Goal: Transaction & Acquisition: Download file/media

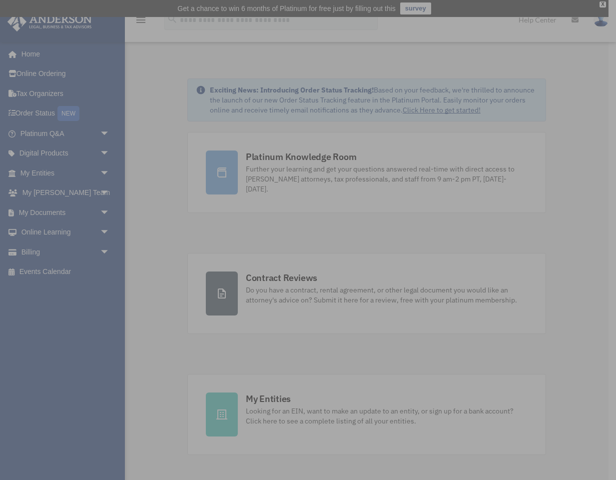
click at [59, 173] on div "x" at bounding box center [308, 240] width 616 height 480
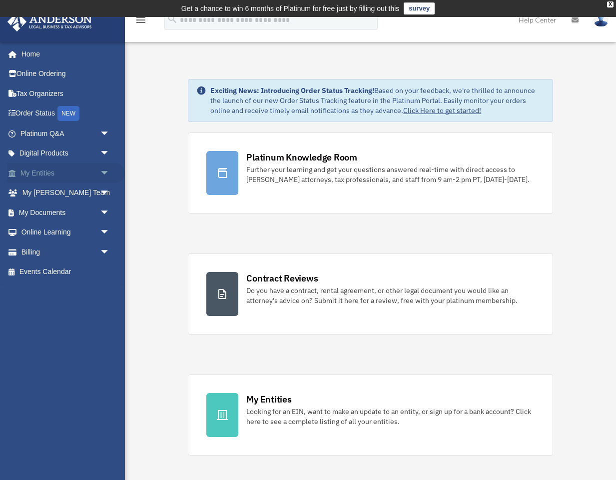
click at [95, 171] on link "My Entities arrow_drop_down" at bounding box center [66, 173] width 118 height 20
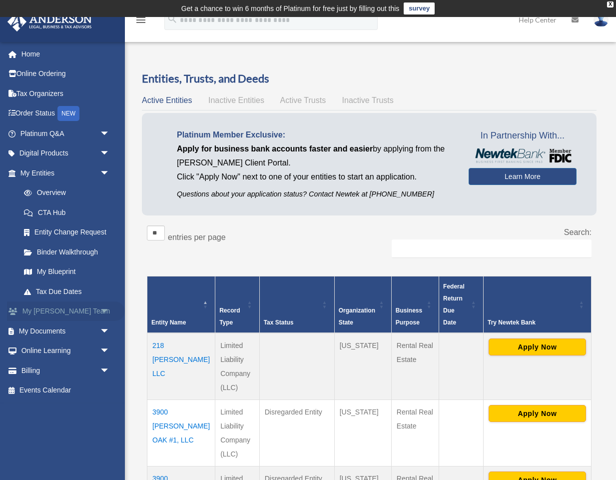
click at [102, 315] on span "arrow_drop_down" at bounding box center [110, 311] width 20 height 20
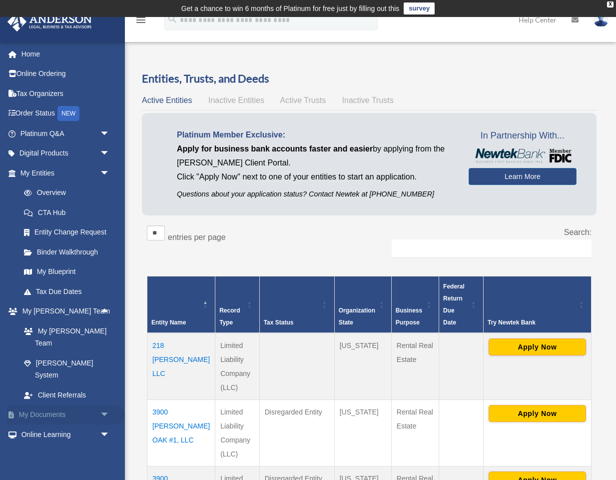
click at [77, 405] on link "My Documents arrow_drop_down" at bounding box center [66, 415] width 118 height 20
click at [105, 405] on span "arrow_drop_down" at bounding box center [110, 415] width 20 height 20
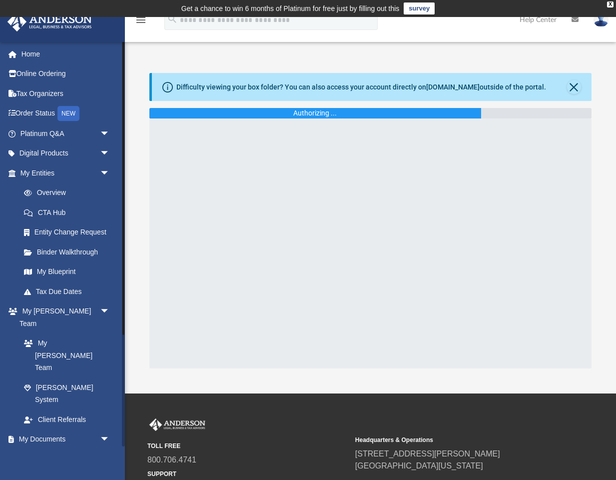
click at [50, 449] on link "Box" at bounding box center [69, 459] width 111 height 20
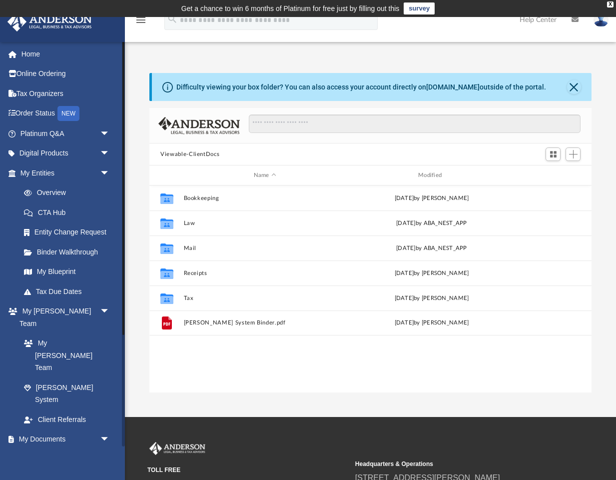
scroll to position [227, 442]
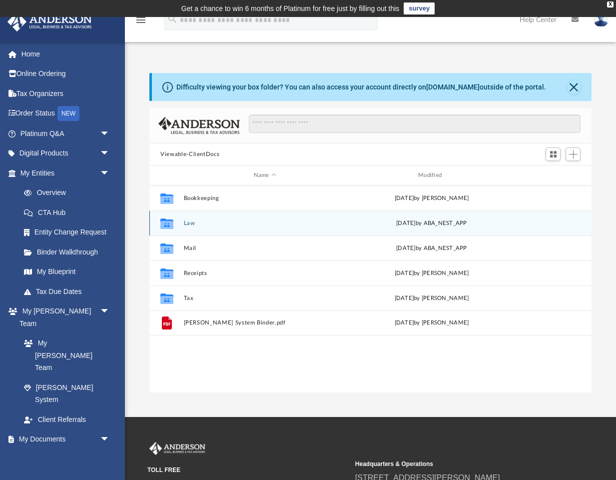
click at [192, 218] on div "Collaborated Folder Law Thu Jul 31 2025 by ABA_NEST_APP" at bounding box center [370, 222] width 442 height 25
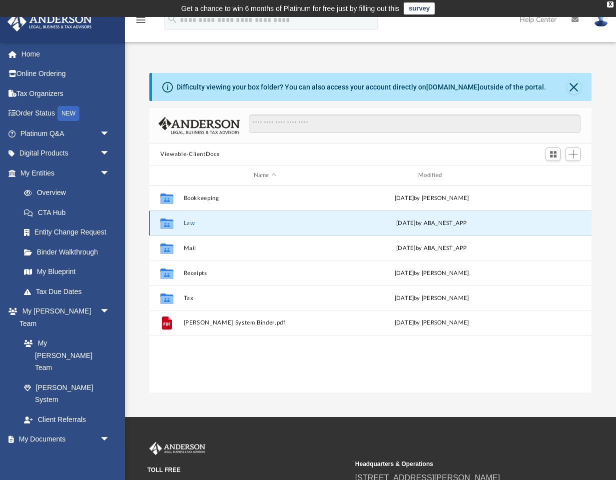
click at [192, 222] on button "Law" at bounding box center [265, 223] width 162 height 6
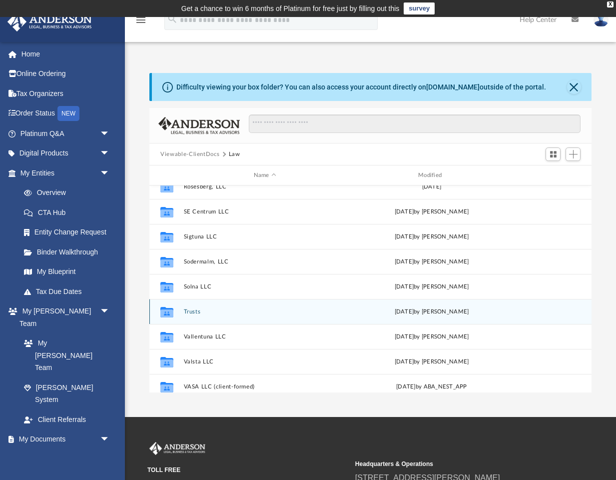
scroll to position [542, 0]
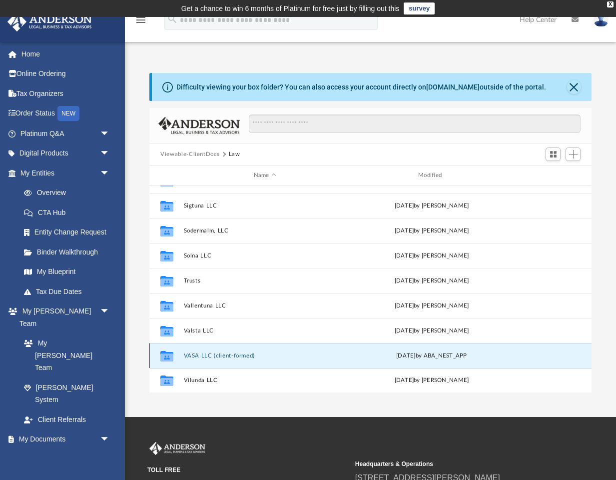
click at [262, 356] on button "VASA LLC (client-formed)" at bounding box center [265, 355] width 162 height 6
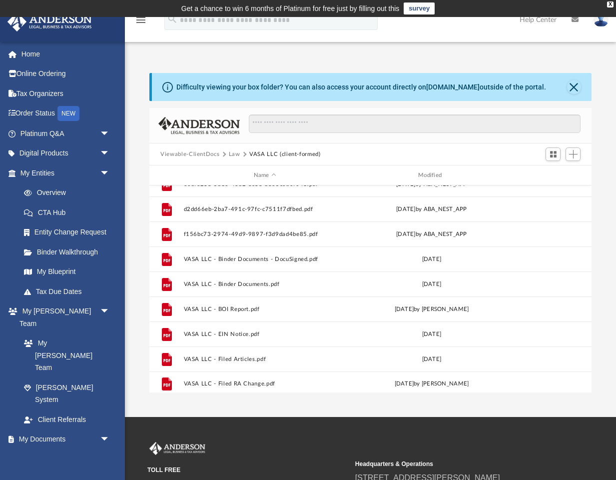
scroll to position [117, 0]
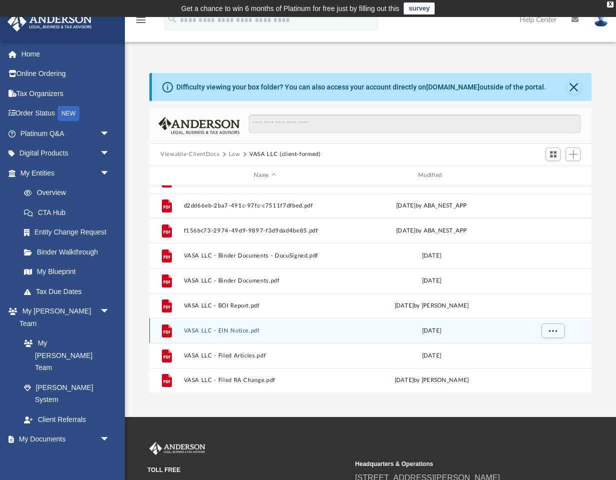
click at [241, 331] on button "VASA LLC - EIN Notice.pdf" at bounding box center [265, 330] width 162 height 6
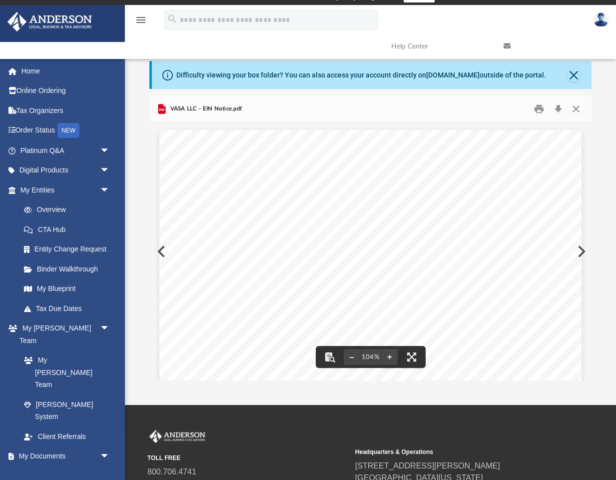
scroll to position [11, 0]
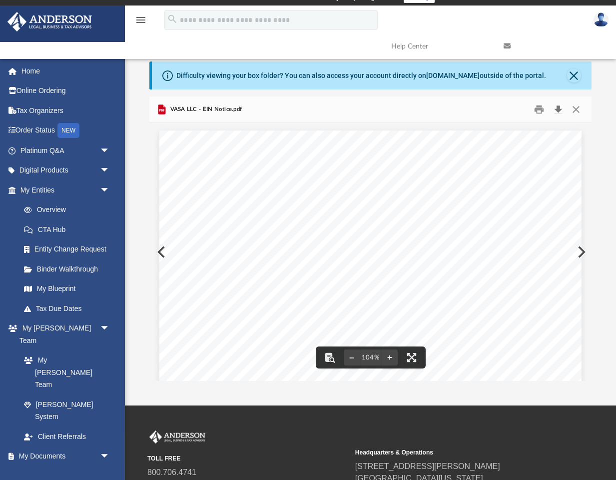
click at [559, 109] on button "Download" at bounding box center [558, 109] width 18 height 15
click at [161, 251] on div "Page 1" at bounding box center [370, 403] width 422 height 547
click at [159, 251] on div "Page 1" at bounding box center [370, 403] width 422 height 547
click at [569, 110] on button "Close" at bounding box center [576, 109] width 18 height 15
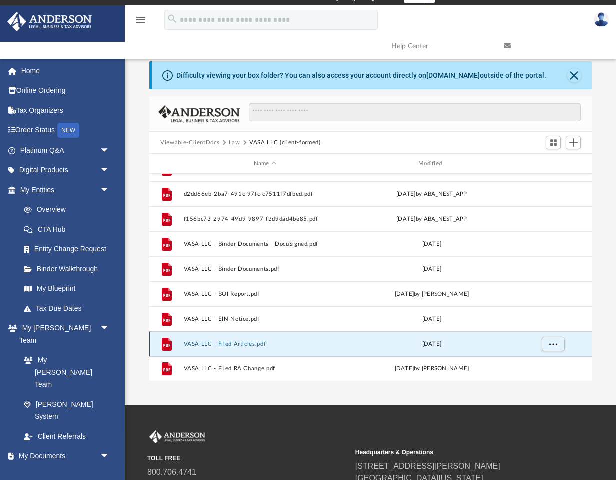
click at [281, 343] on button "VASA LLC - Filed Articles.pdf" at bounding box center [265, 344] width 162 height 6
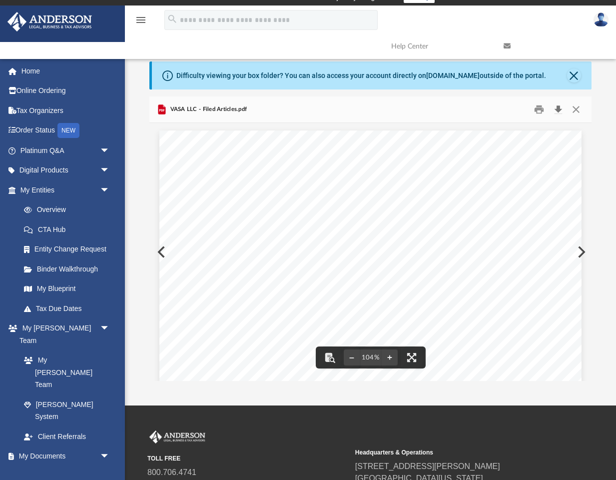
click at [558, 110] on button "Download" at bounding box center [558, 109] width 18 height 15
click at [141, 133] on div "Difficulty viewing your box folder? You can also access your account directly o…" at bounding box center [370, 220] width 491 height 319
click at [573, 109] on button "Close" at bounding box center [576, 109] width 18 height 15
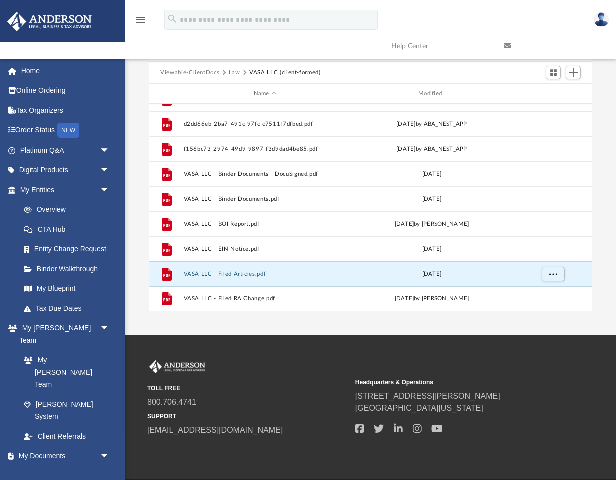
scroll to position [64, 0]
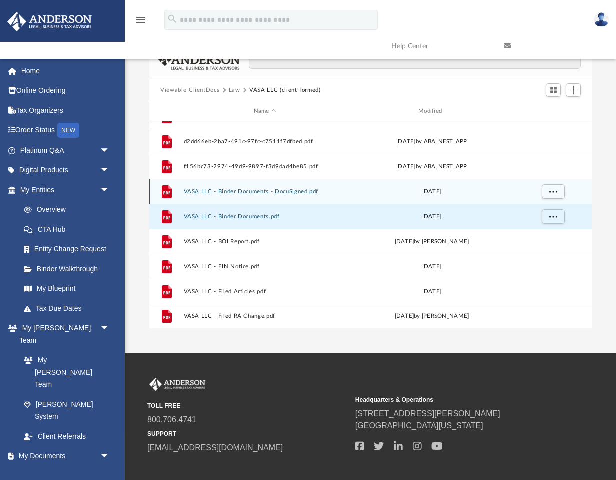
drag, startPoint x: 248, startPoint y: 215, endPoint x: 281, endPoint y: 198, distance: 37.3
click at [289, 204] on div "File VASA LLC - Binder Documents.pdf Mon Jul 31 2023" at bounding box center [370, 216] width 442 height 25
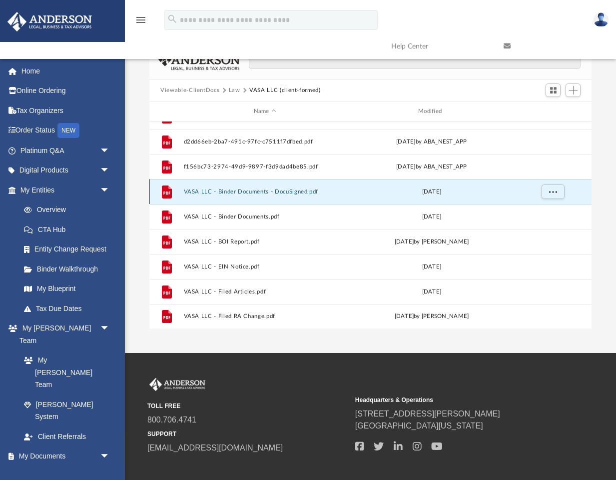
click at [276, 193] on button "VASA LLC - Binder Documents - DocuSigned.pdf" at bounding box center [265, 191] width 162 height 6
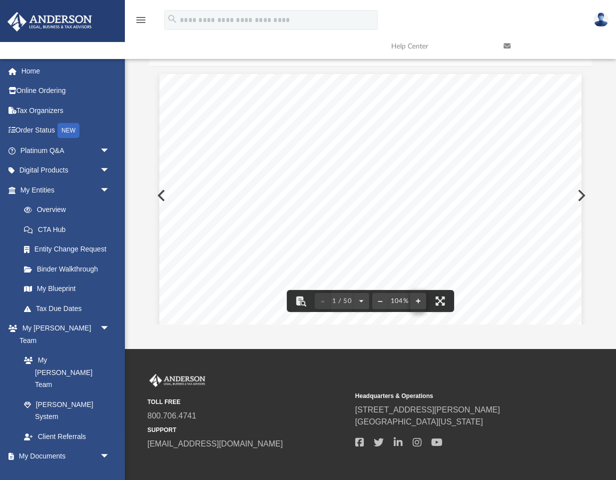
scroll to position [0, 0]
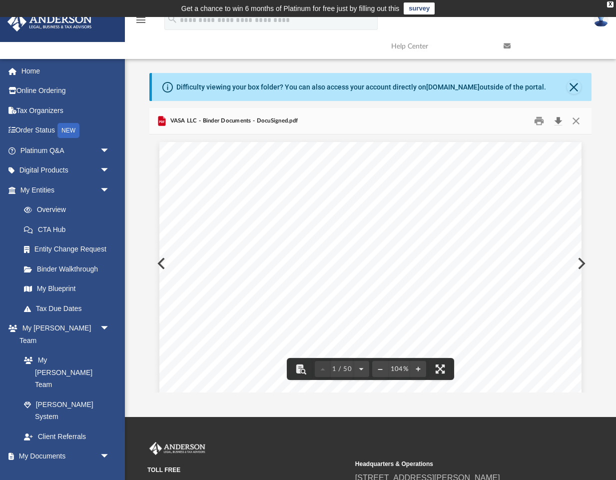
click at [552, 119] on button "Download" at bounding box center [558, 120] width 18 height 15
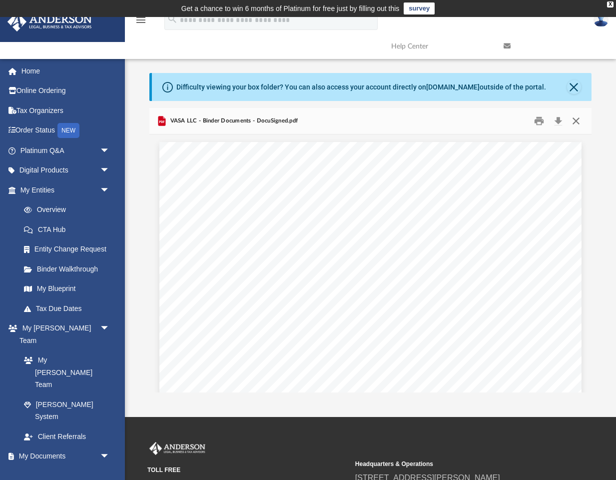
click at [583, 122] on button "Close" at bounding box center [576, 120] width 18 height 15
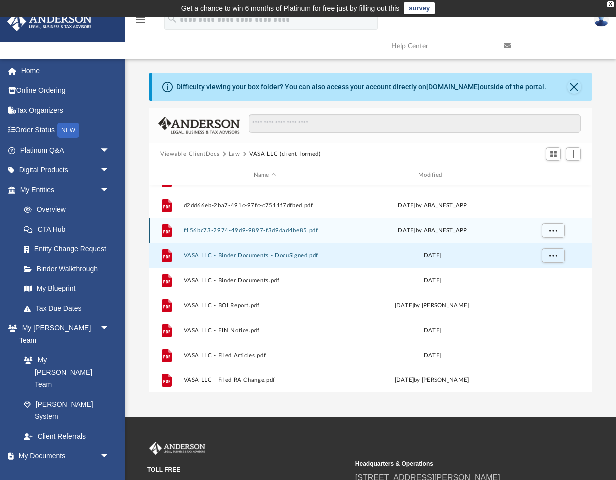
click at [250, 235] on div "File f156bc73-2974-49d9-9897-f3d9dad4be85.pdf Thu Jul 31 2025 by ABA_NEST_APP" at bounding box center [370, 230] width 442 height 25
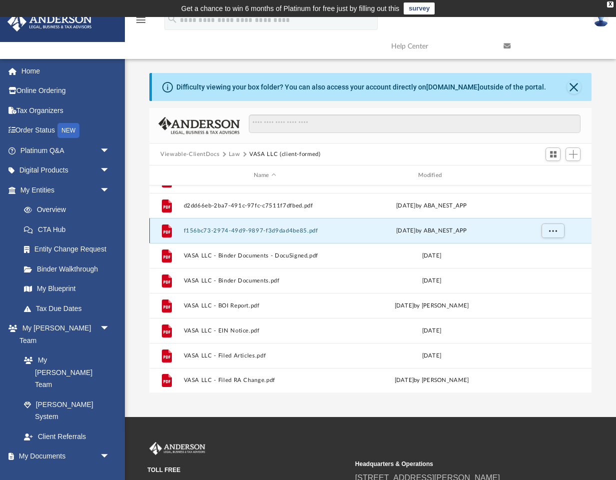
click at [248, 226] on div "File f156bc73-2974-49d9-9897-f3d9dad4be85.pdf Thu Jul 31 2025 by ABA_NEST_APP" at bounding box center [370, 230] width 442 height 25
click at [247, 228] on button "f156bc73-2974-49d9-9897-f3d9dad4be85.pdf" at bounding box center [265, 230] width 162 height 6
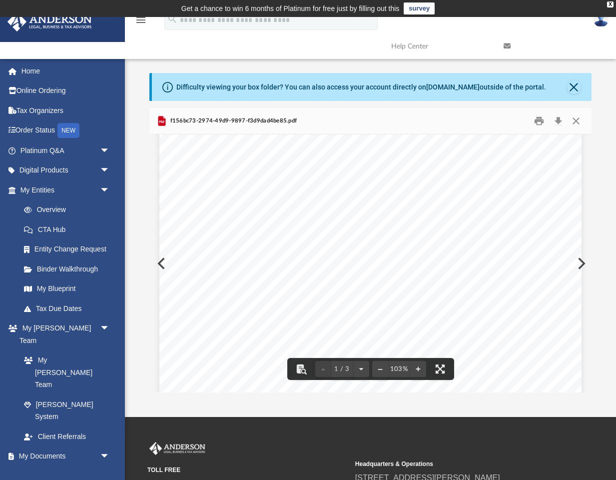
scroll to position [69, 0]
click at [575, 119] on button "Close" at bounding box center [576, 120] width 18 height 15
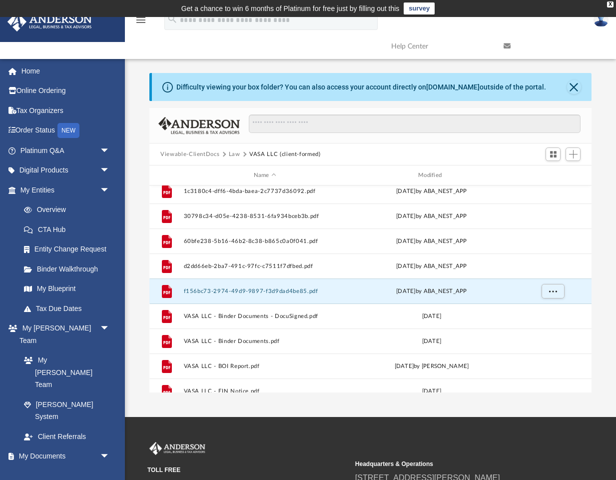
scroll to position [0, 0]
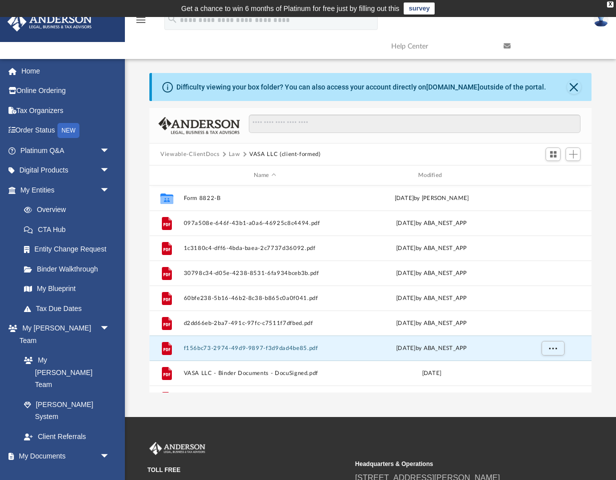
click at [230, 154] on button "Law" at bounding box center [234, 154] width 11 height 9
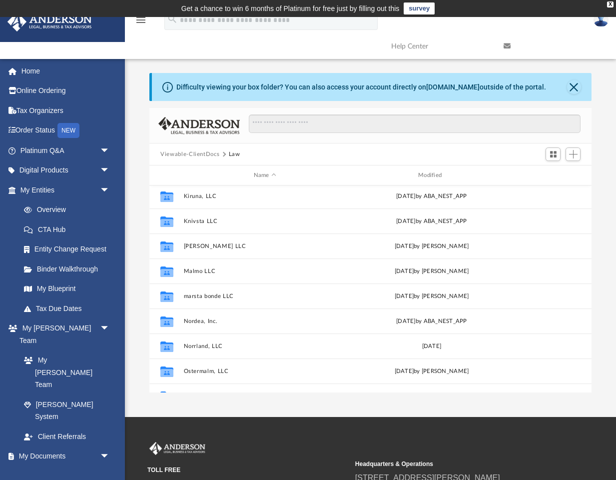
scroll to position [233, 0]
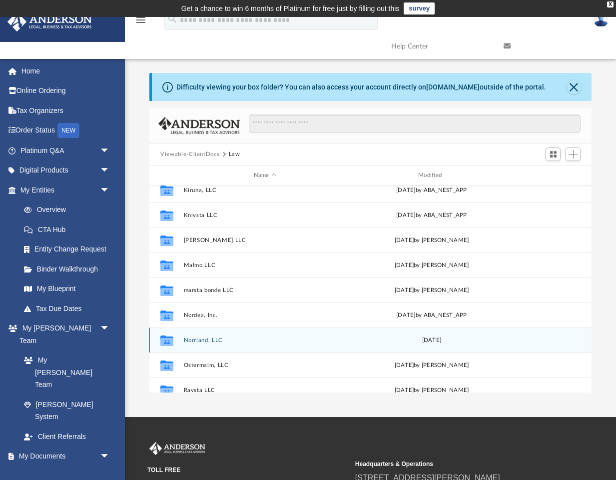
click at [206, 340] on button "Norrland, LLC" at bounding box center [265, 340] width 162 height 6
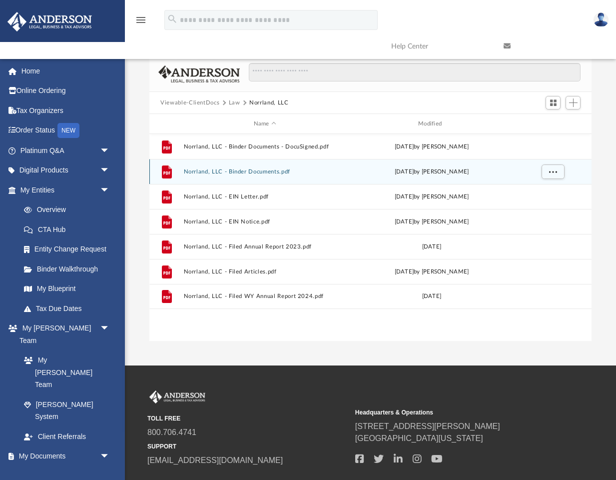
scroll to position [53, 0]
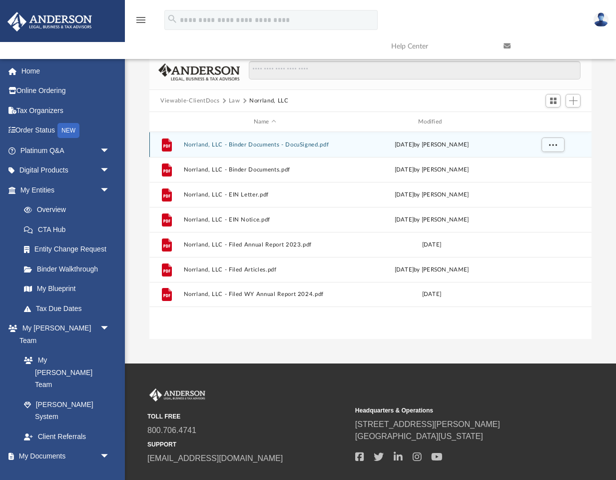
click at [293, 142] on button "Norrland, LLC - Binder Documents - DocuSigned.pdf" at bounding box center [265, 144] width 162 height 6
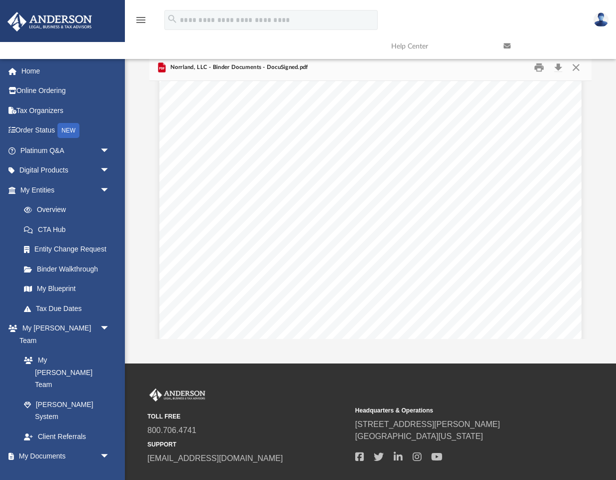
scroll to position [4076, 0]
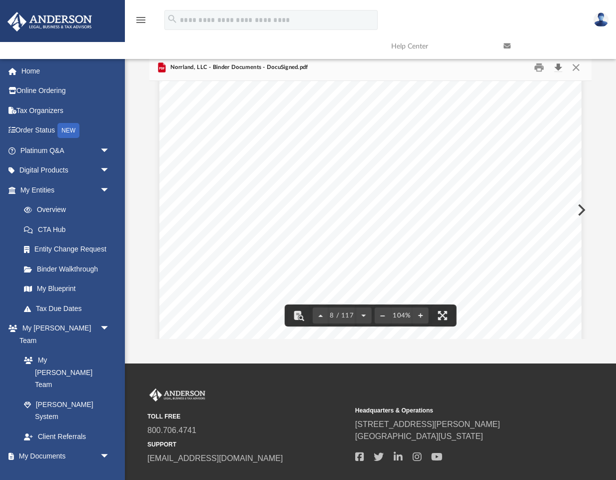
click at [560, 69] on button "Download" at bounding box center [558, 67] width 18 height 15
